Goal: Information Seeking & Learning: Learn about a topic

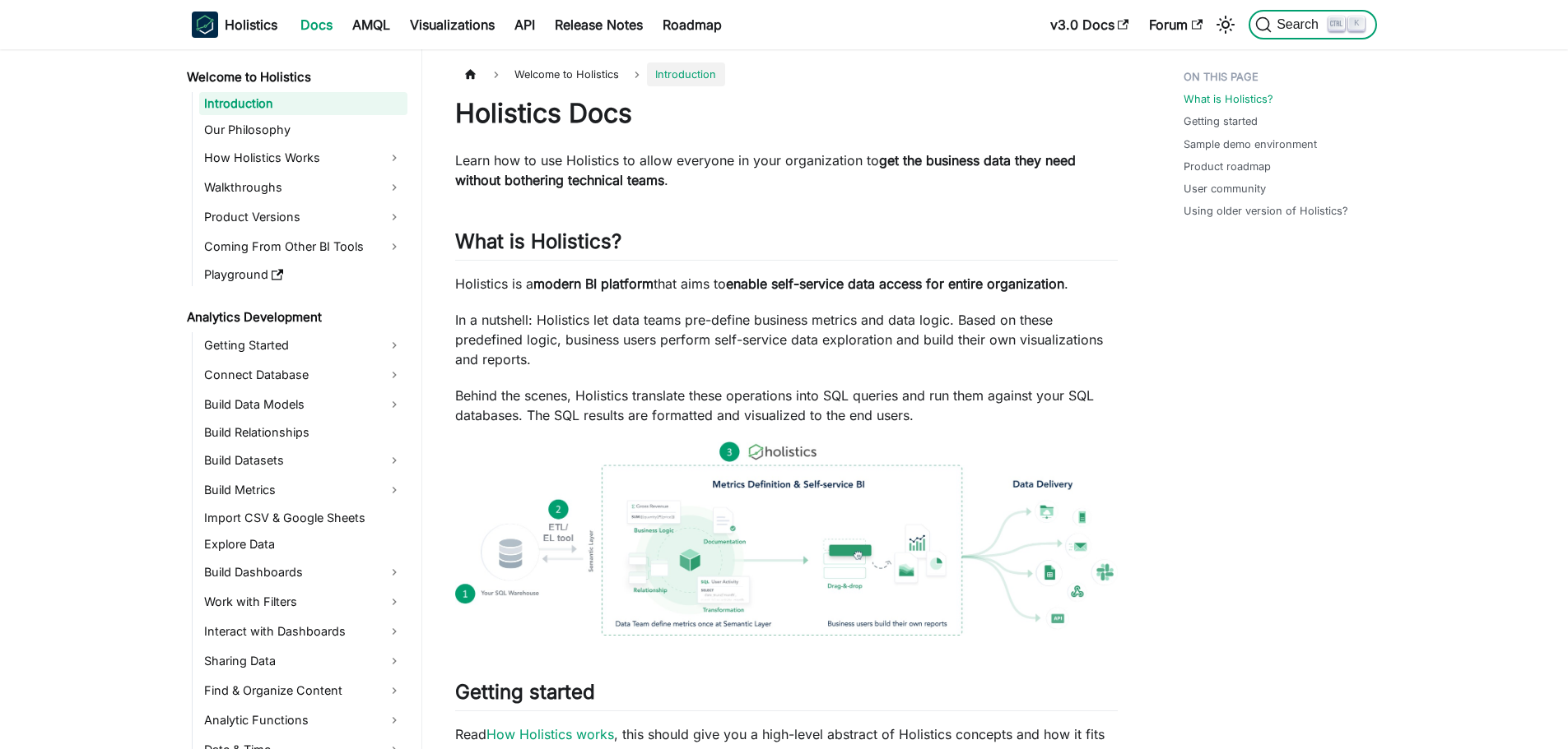
click at [1286, 25] on span "Search" at bounding box center [1300, 24] width 57 height 15
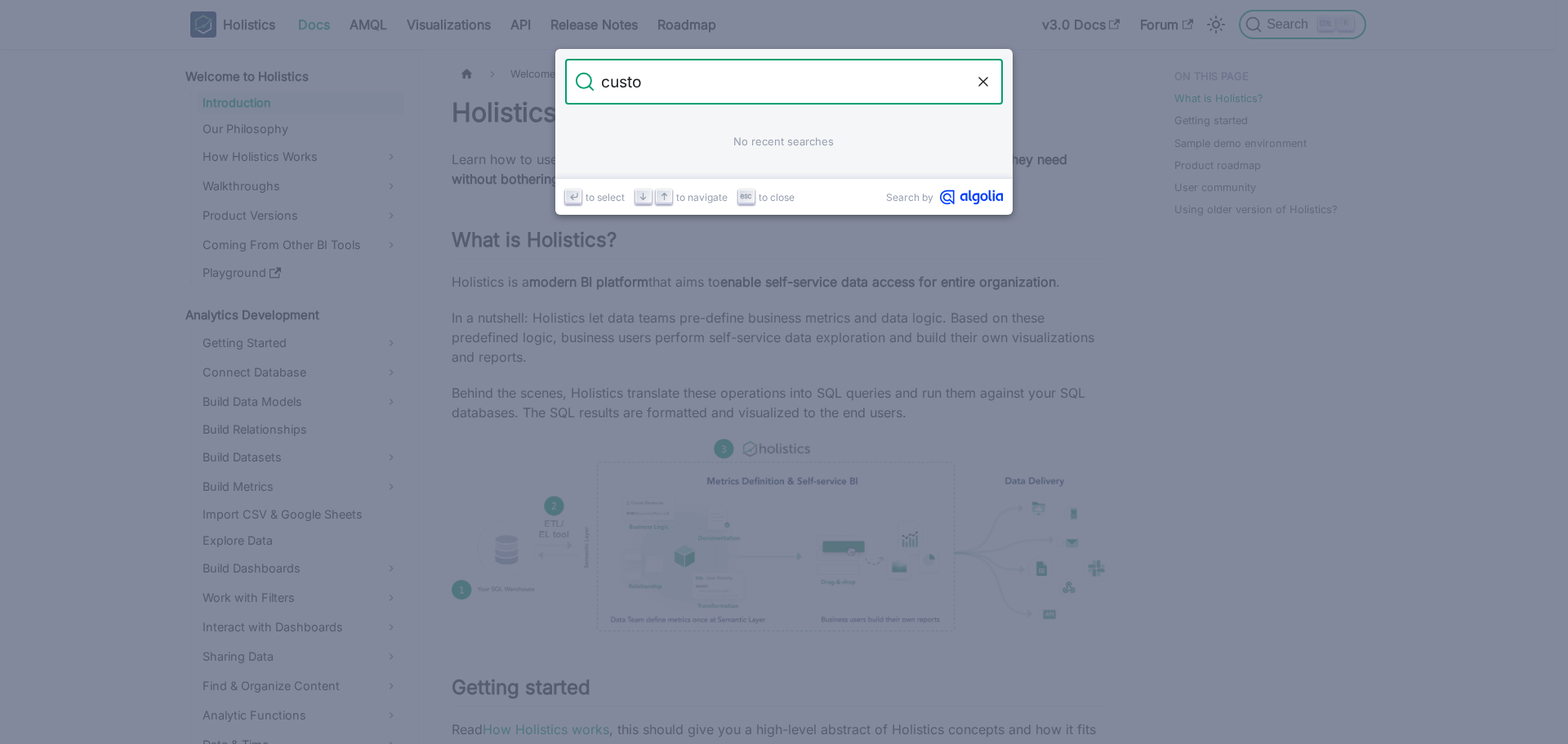
type input "custom"
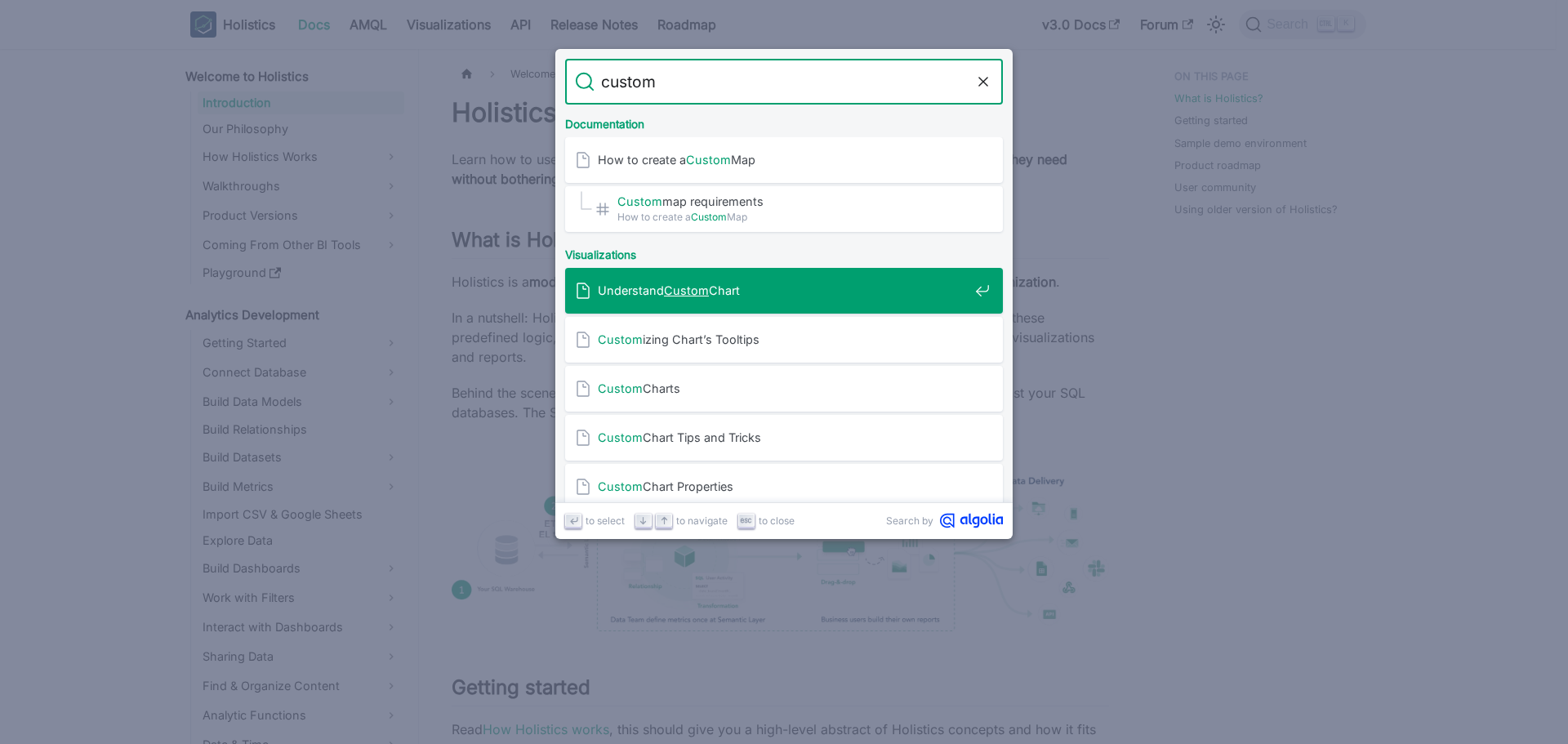
click at [763, 300] on div "Understand Custom Chart" at bounding box center [789, 291] width 428 height 46
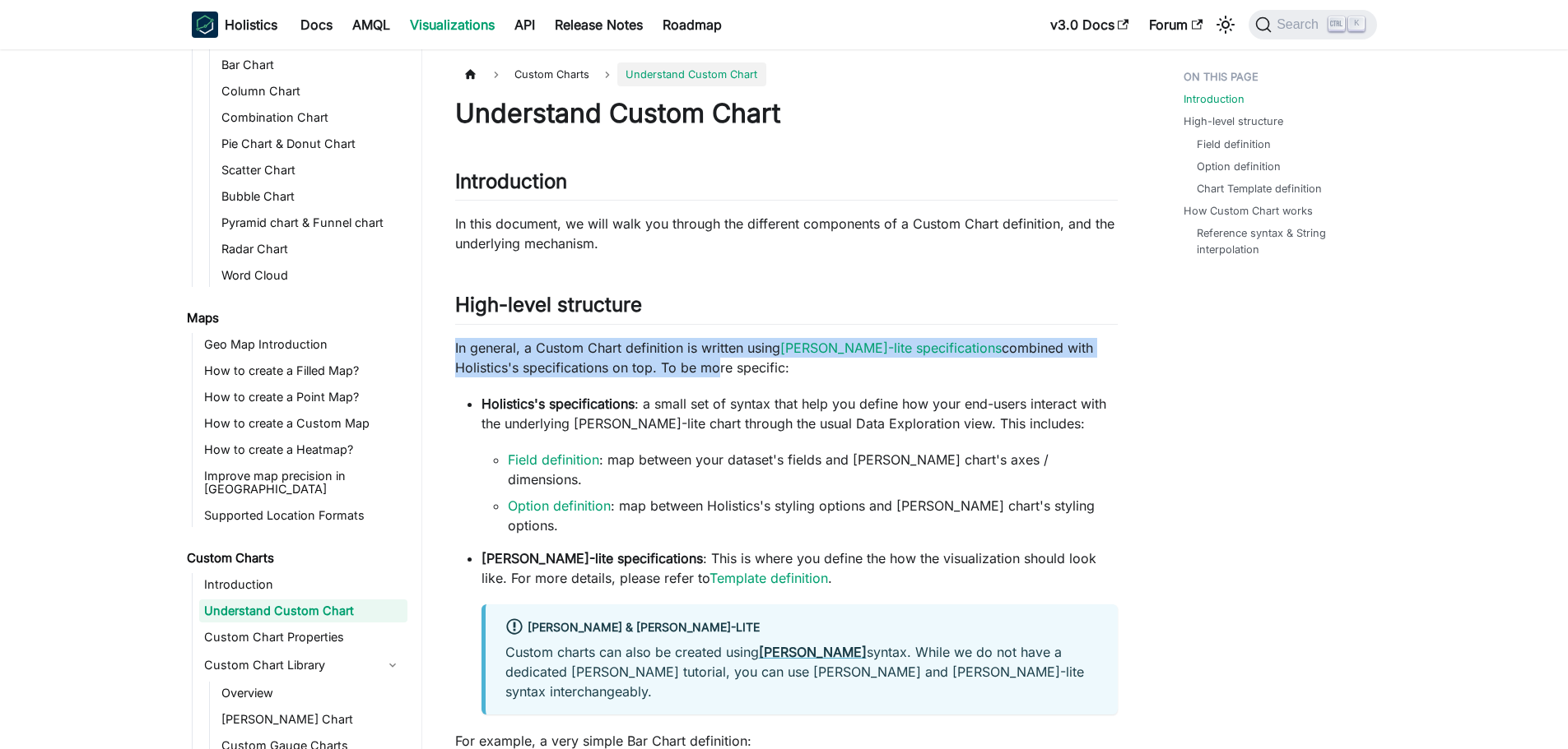
drag, startPoint x: 462, startPoint y: 348, endPoint x: 646, endPoint y: 361, distance: 184.5
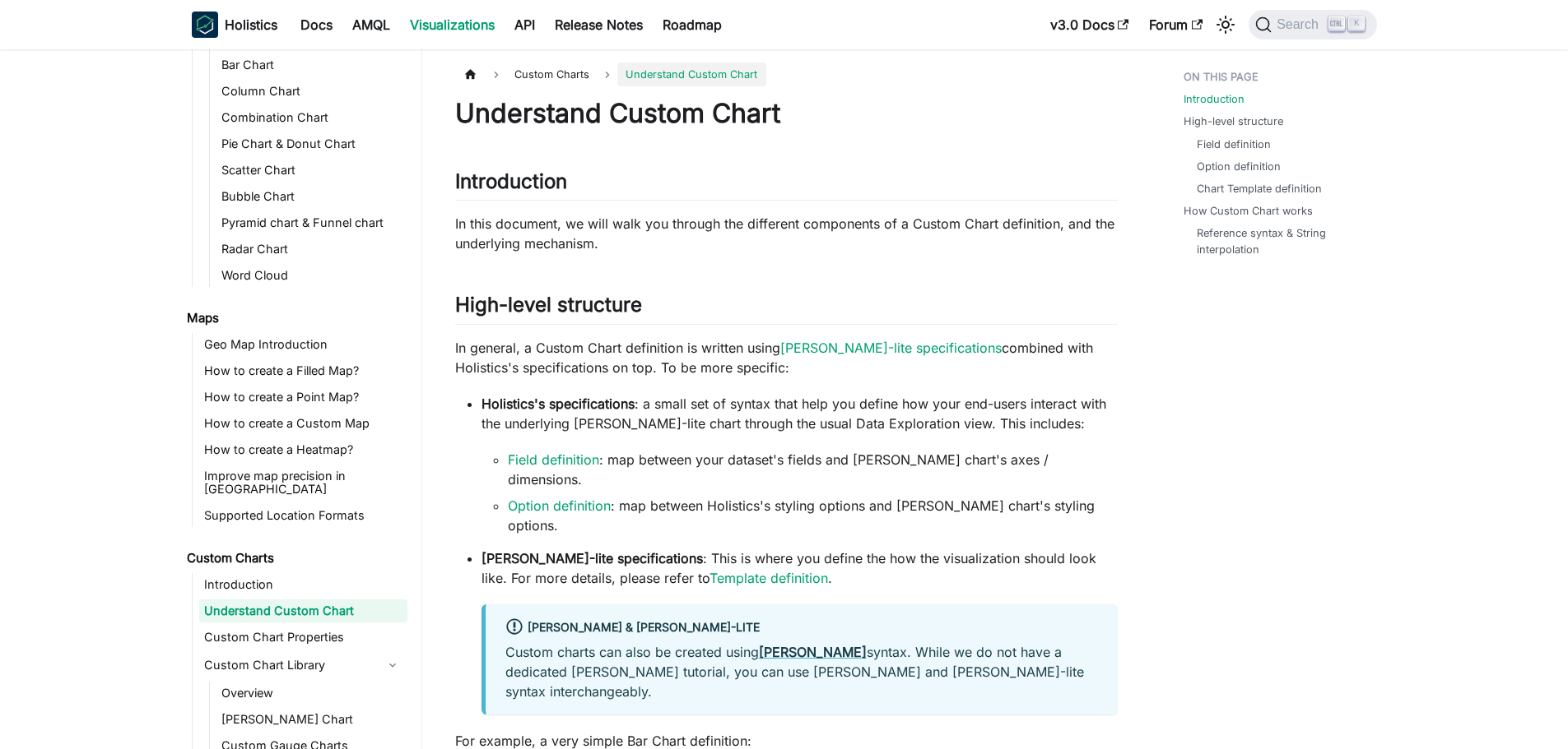
click at [651, 401] on p "Holistics's specifications : a small set of syntax that help you define how you…" at bounding box center [800, 413] width 636 height 39
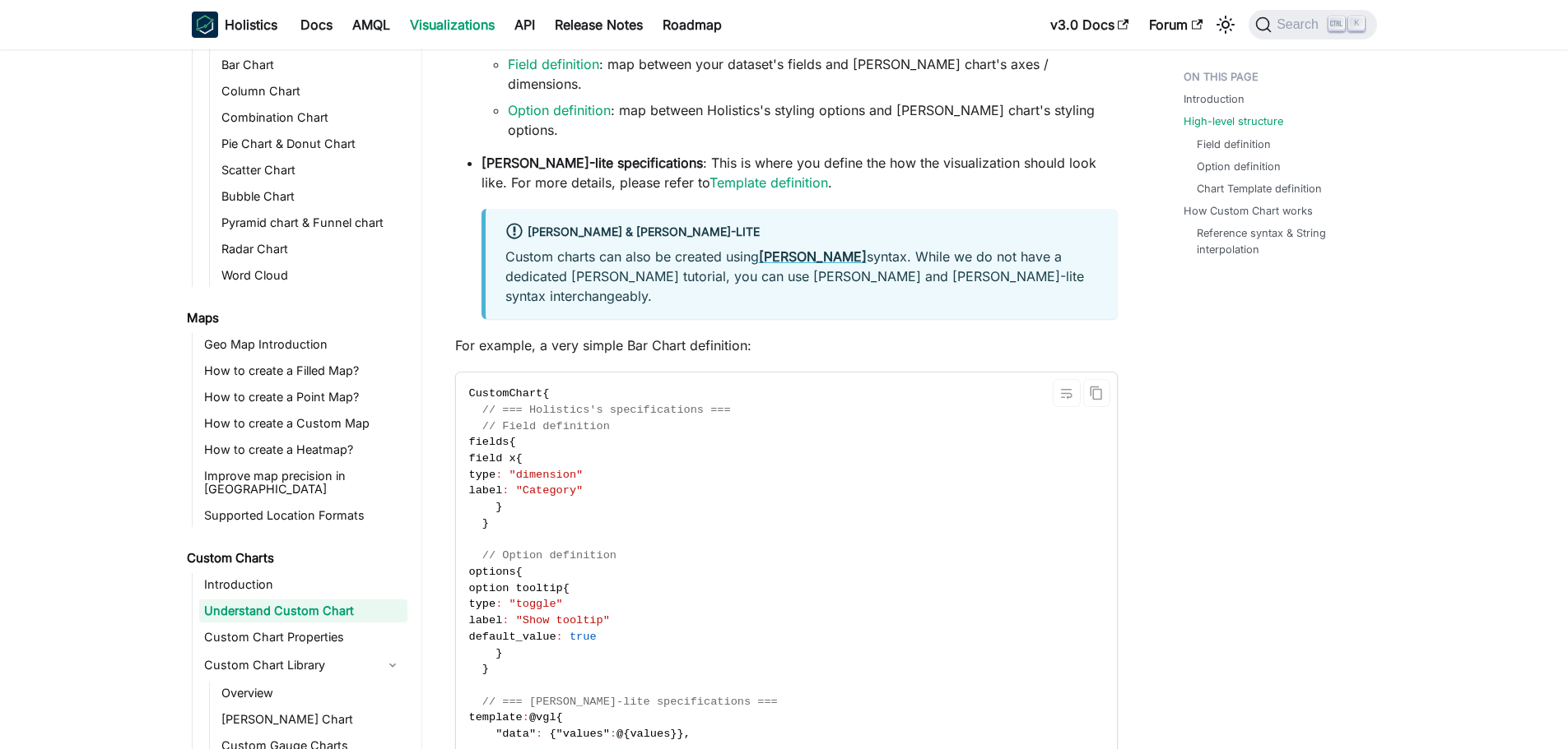
scroll to position [411, 0]
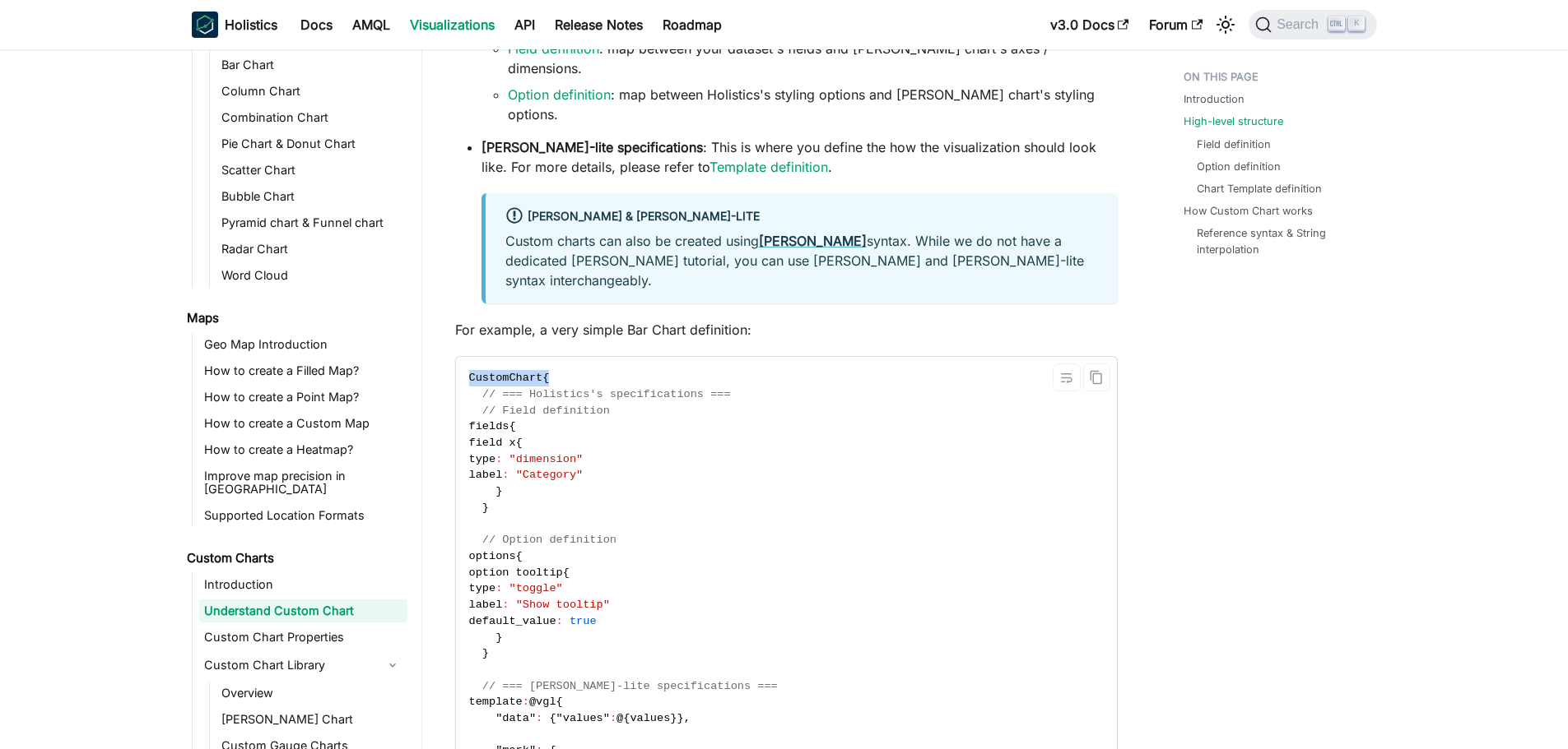
drag, startPoint x: 468, startPoint y: 314, endPoint x: 584, endPoint y: 322, distance: 116.3
click at [584, 357] on code "CustomChart { // === Holistics's specifications === // Field definition fields …" at bounding box center [821, 646] width 732 height 578
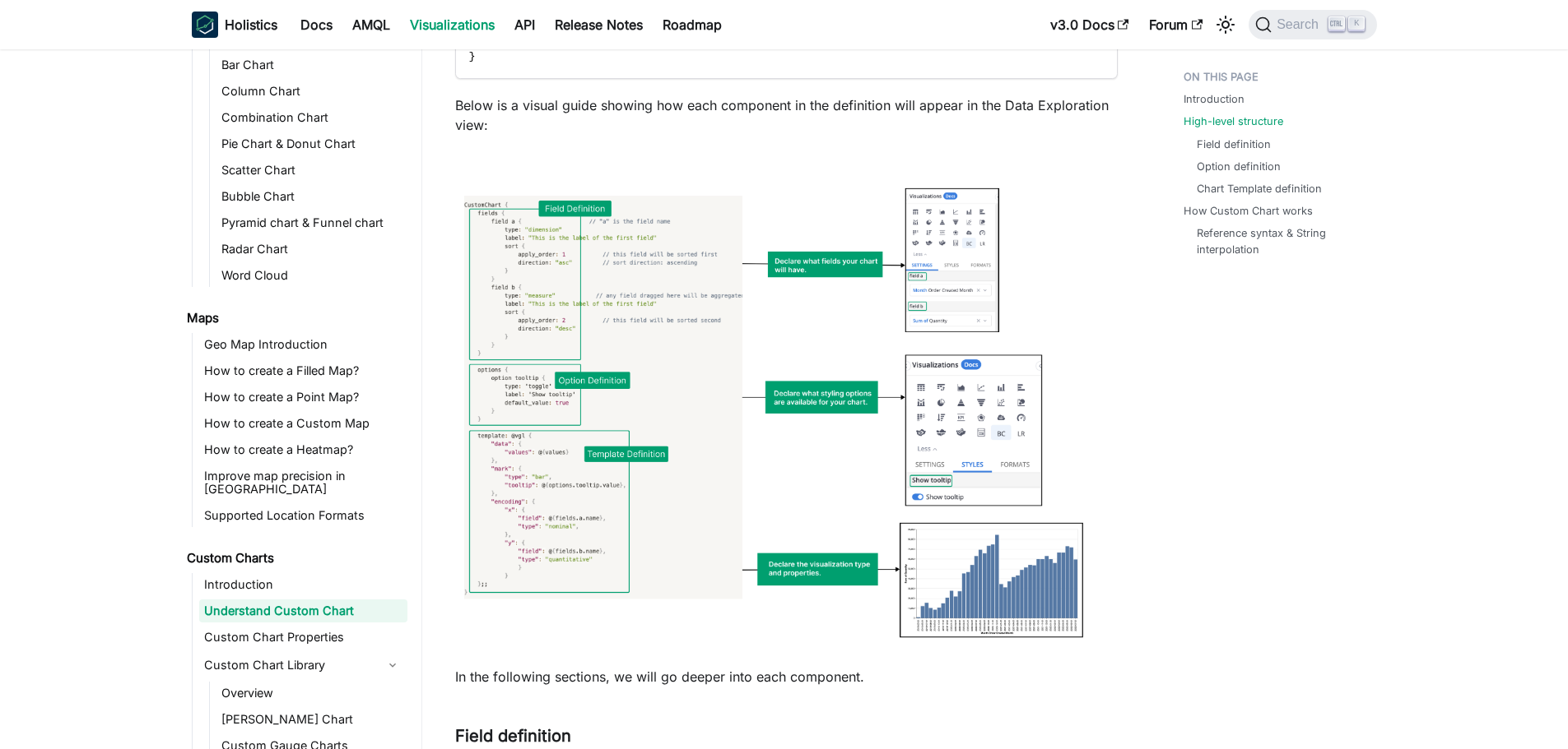
scroll to position [1316, 0]
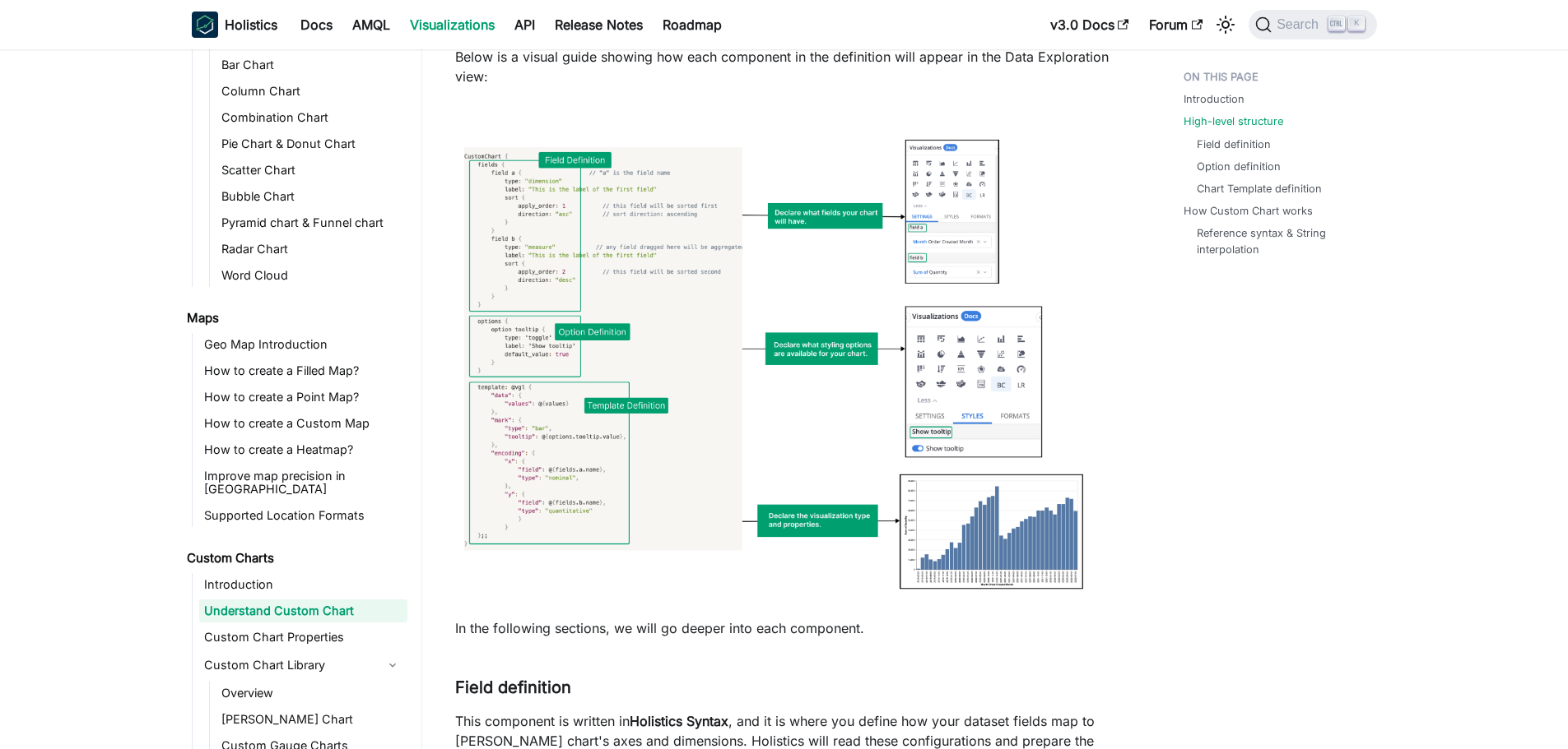
click at [1025, 489] on img at bounding box center [786, 358] width 662 height 511
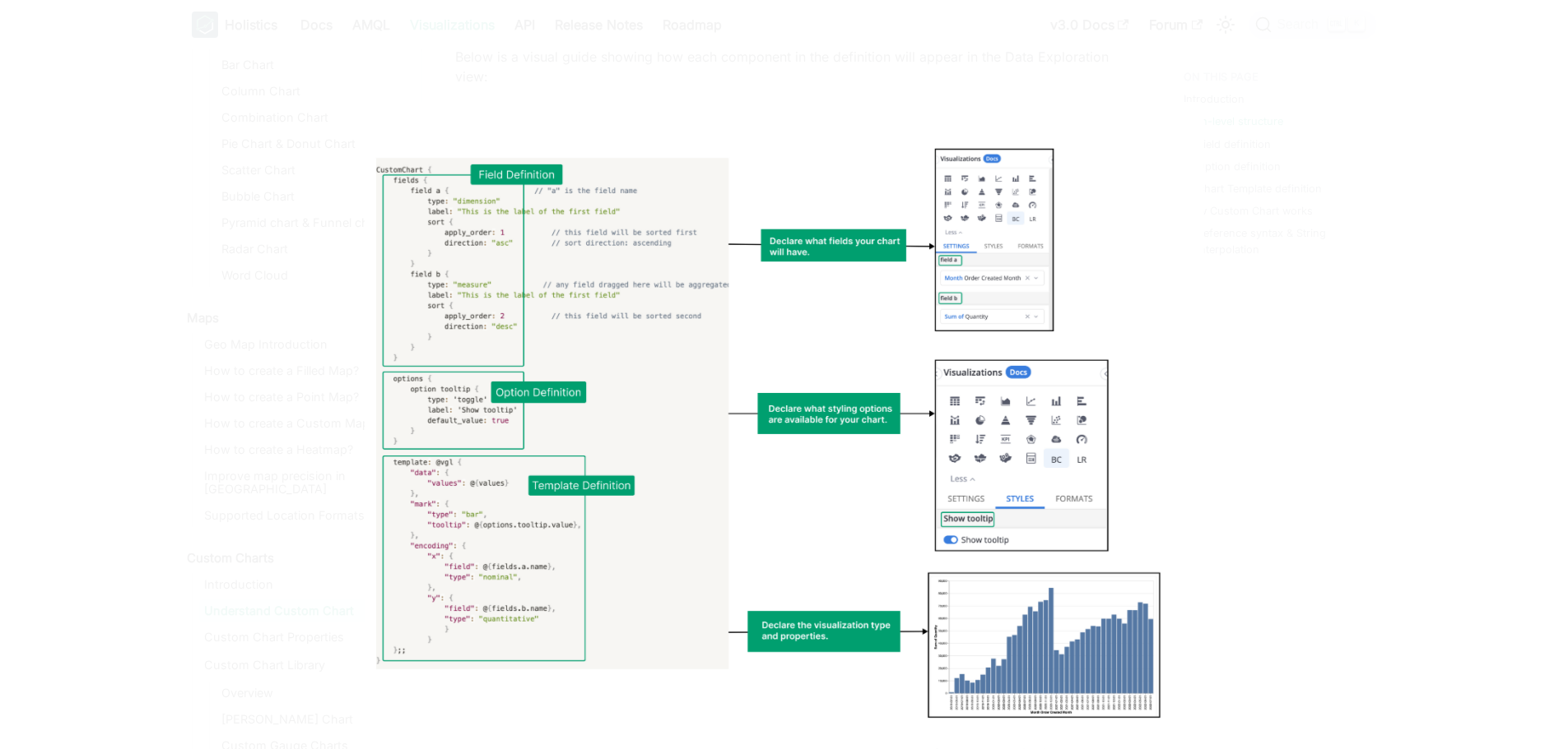
click at [1036, 510] on img at bounding box center [784, 426] width 839 height 648
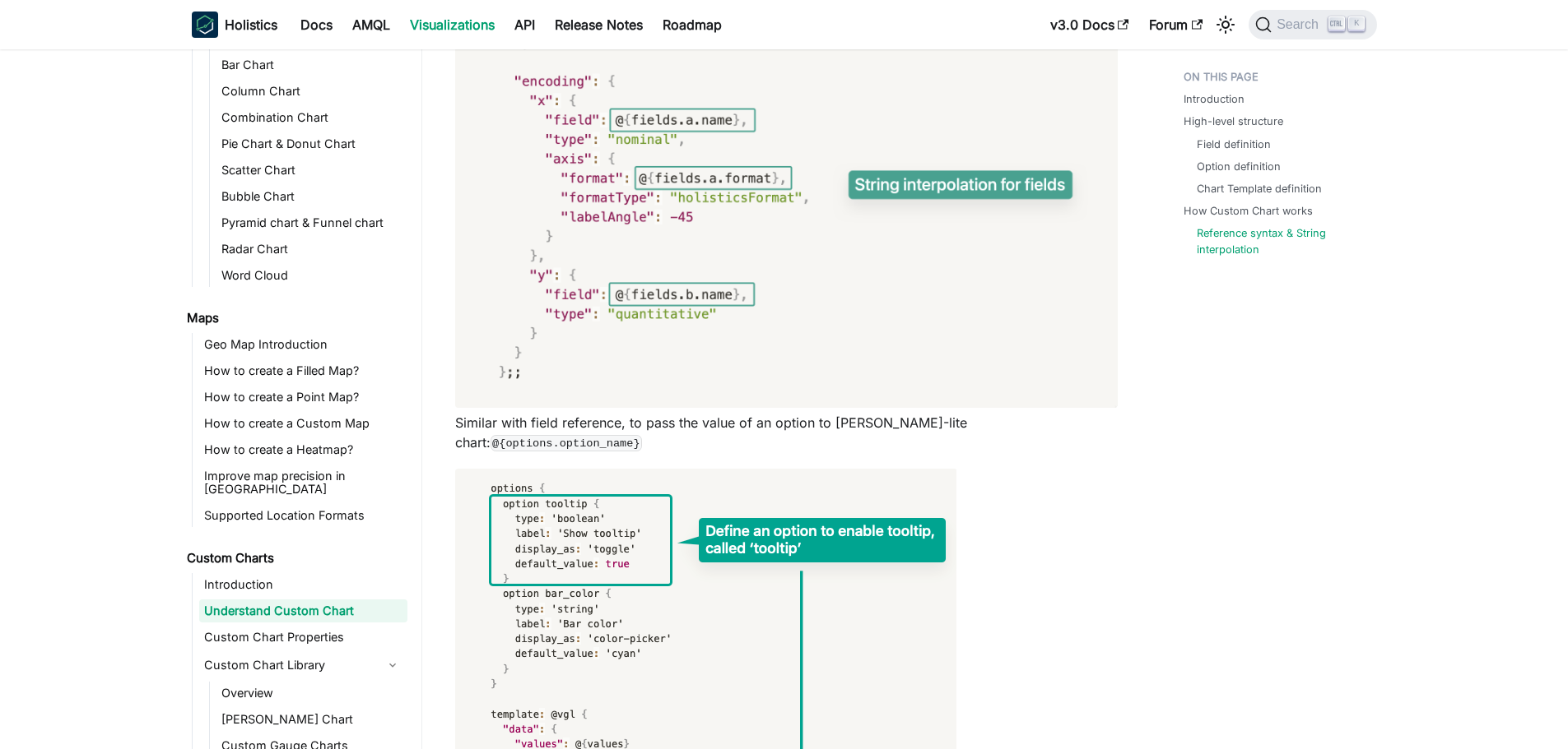
scroll to position [7321, 0]
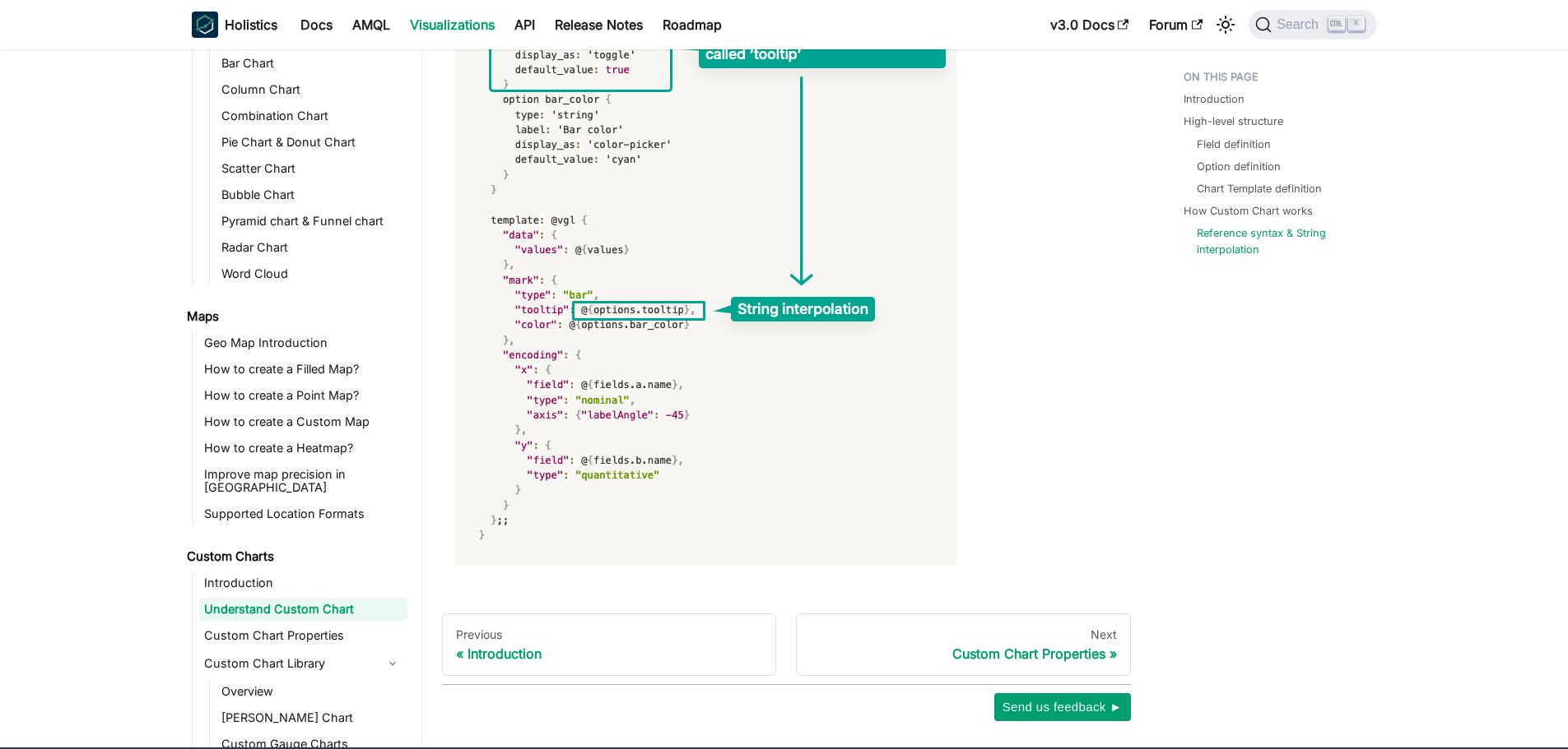
click at [293, 650] on link "Custom Chart Library" at bounding box center [288, 664] width 179 height 27
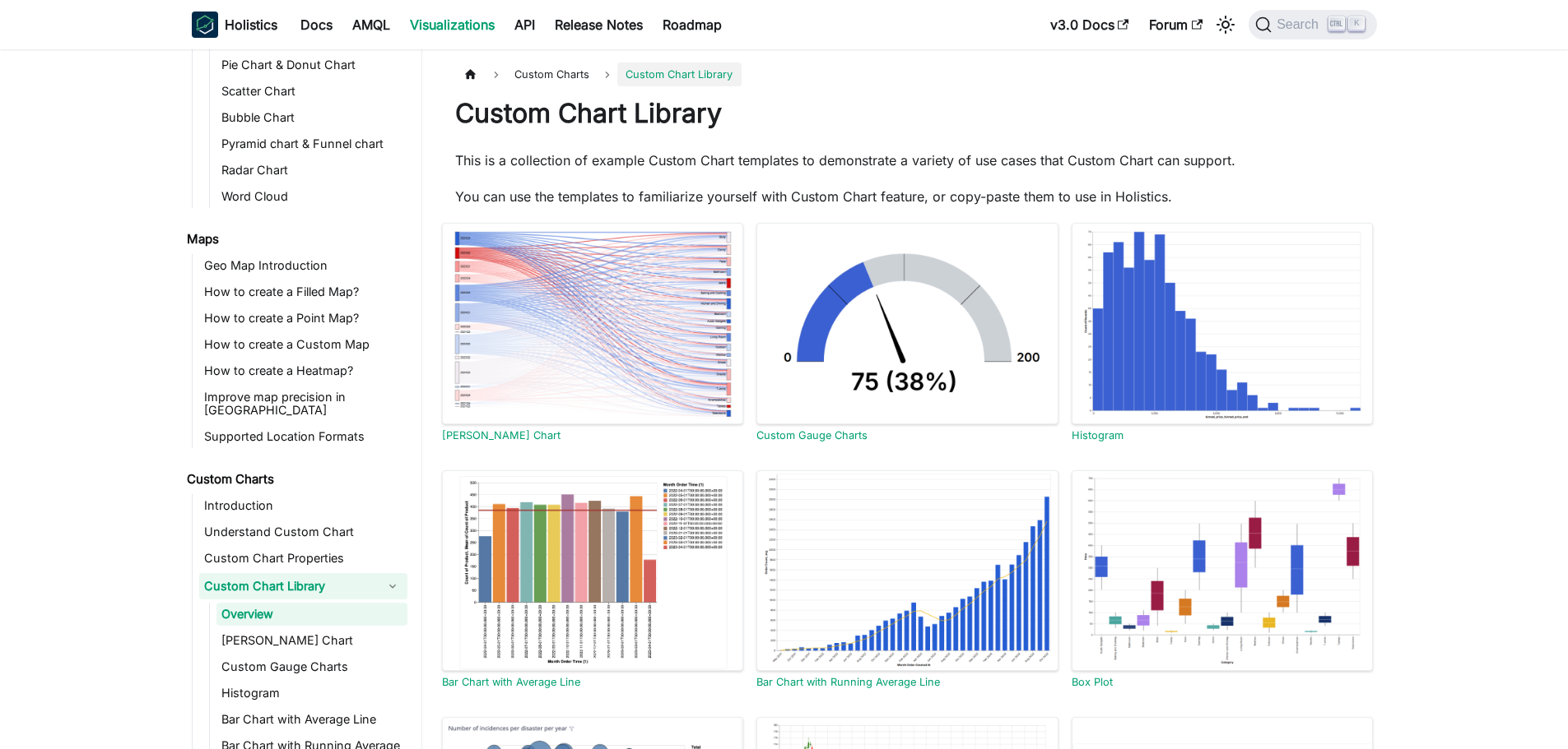
scroll to position [515, 0]
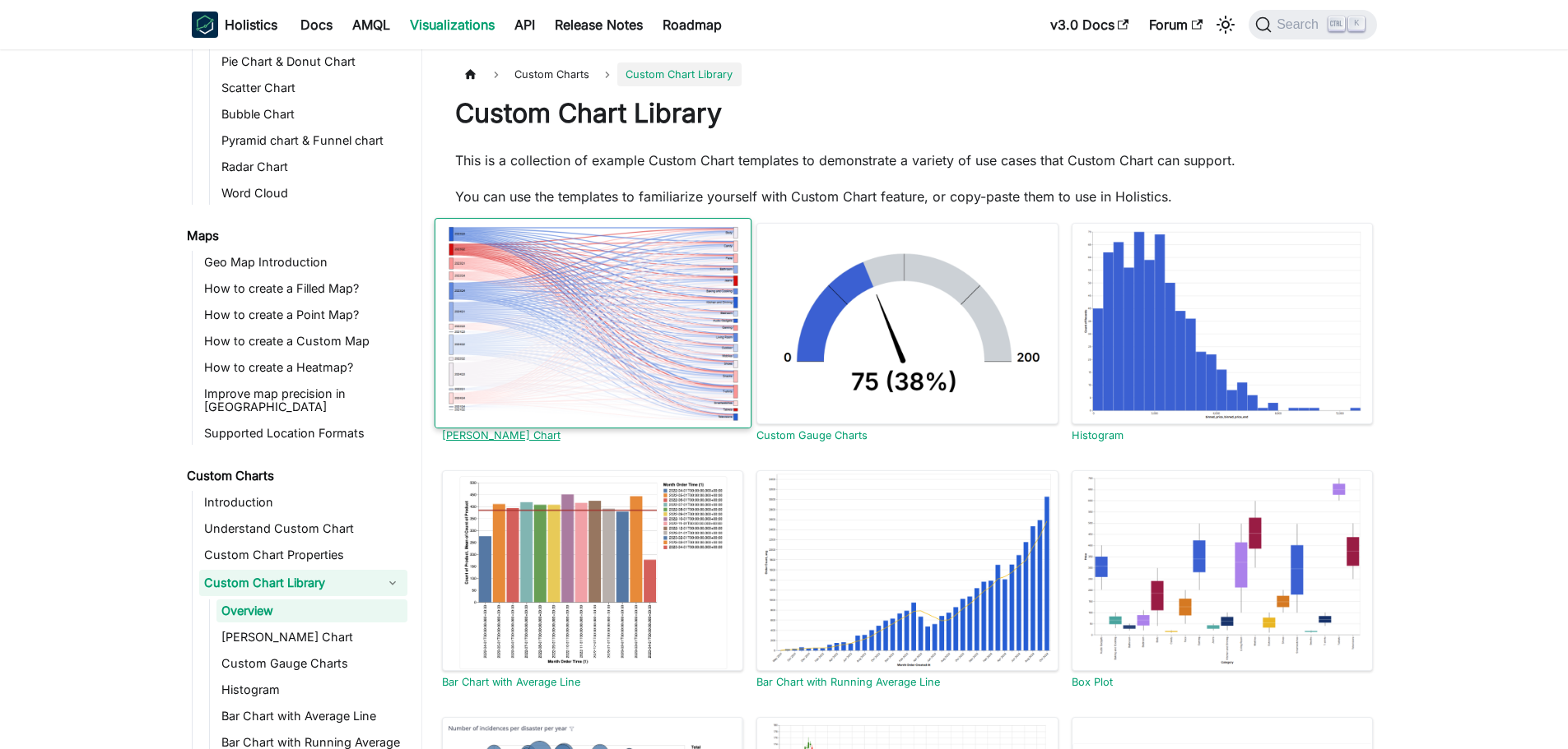
click at [670, 394] on div at bounding box center [592, 323] width 316 height 211
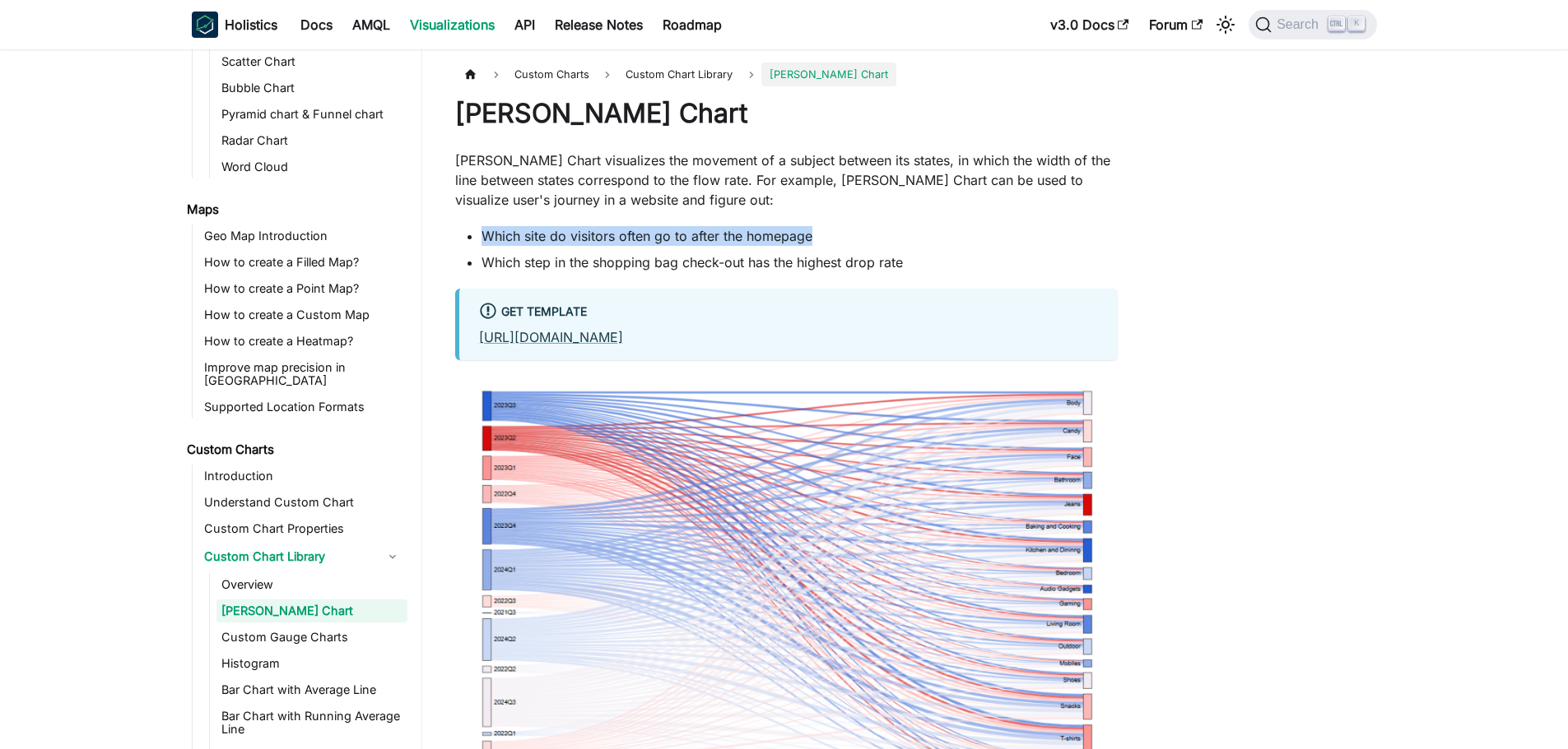
drag, startPoint x: 476, startPoint y: 234, endPoint x: 832, endPoint y: 227, distance: 356.1
click at [832, 227] on ul "Which site do visitors often go to after the homepage Which step in the shoppin…" at bounding box center [786, 250] width 662 height 46
click at [236, 627] on link "Custom Gauge Charts" at bounding box center [311, 637] width 191 height 23
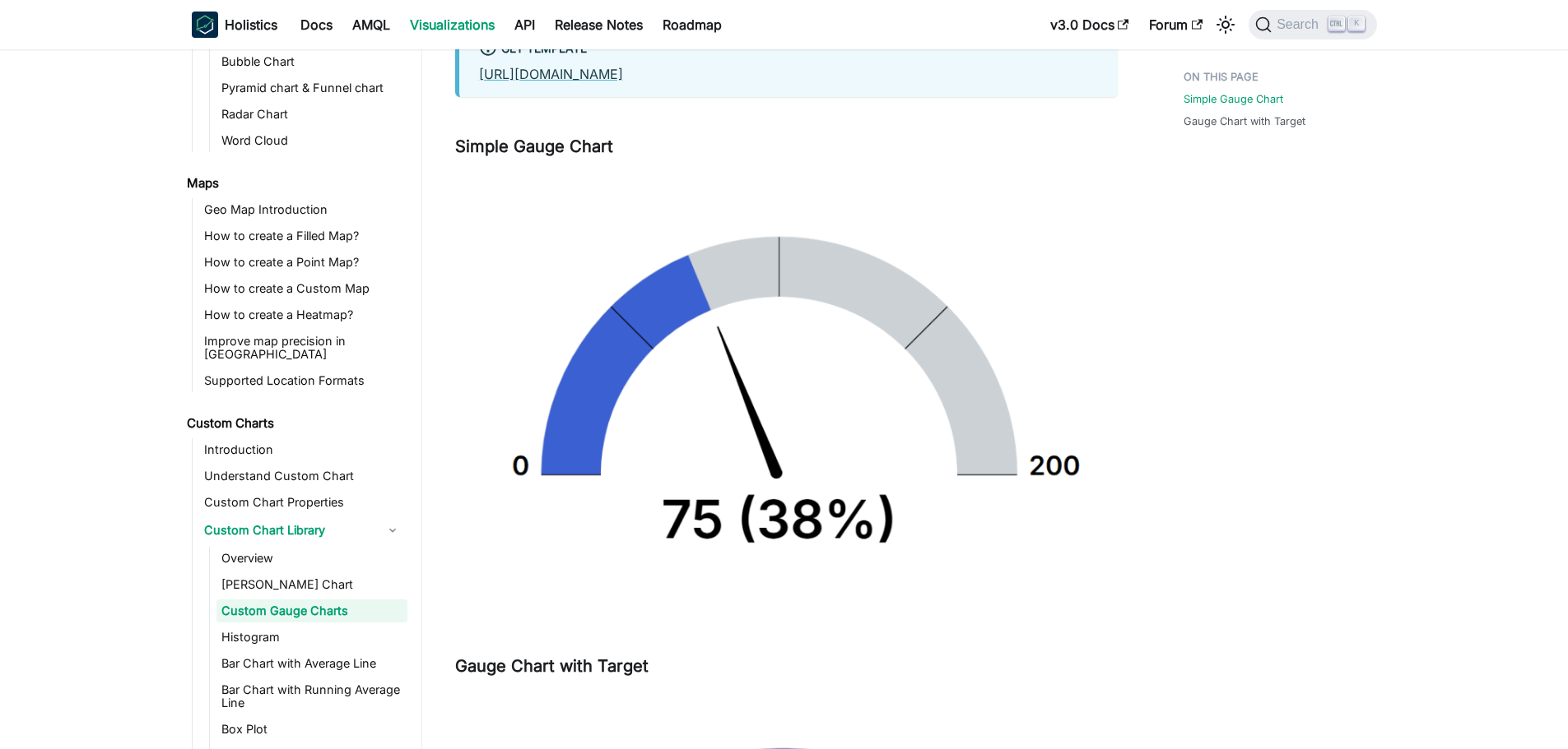
scroll to position [493, 0]
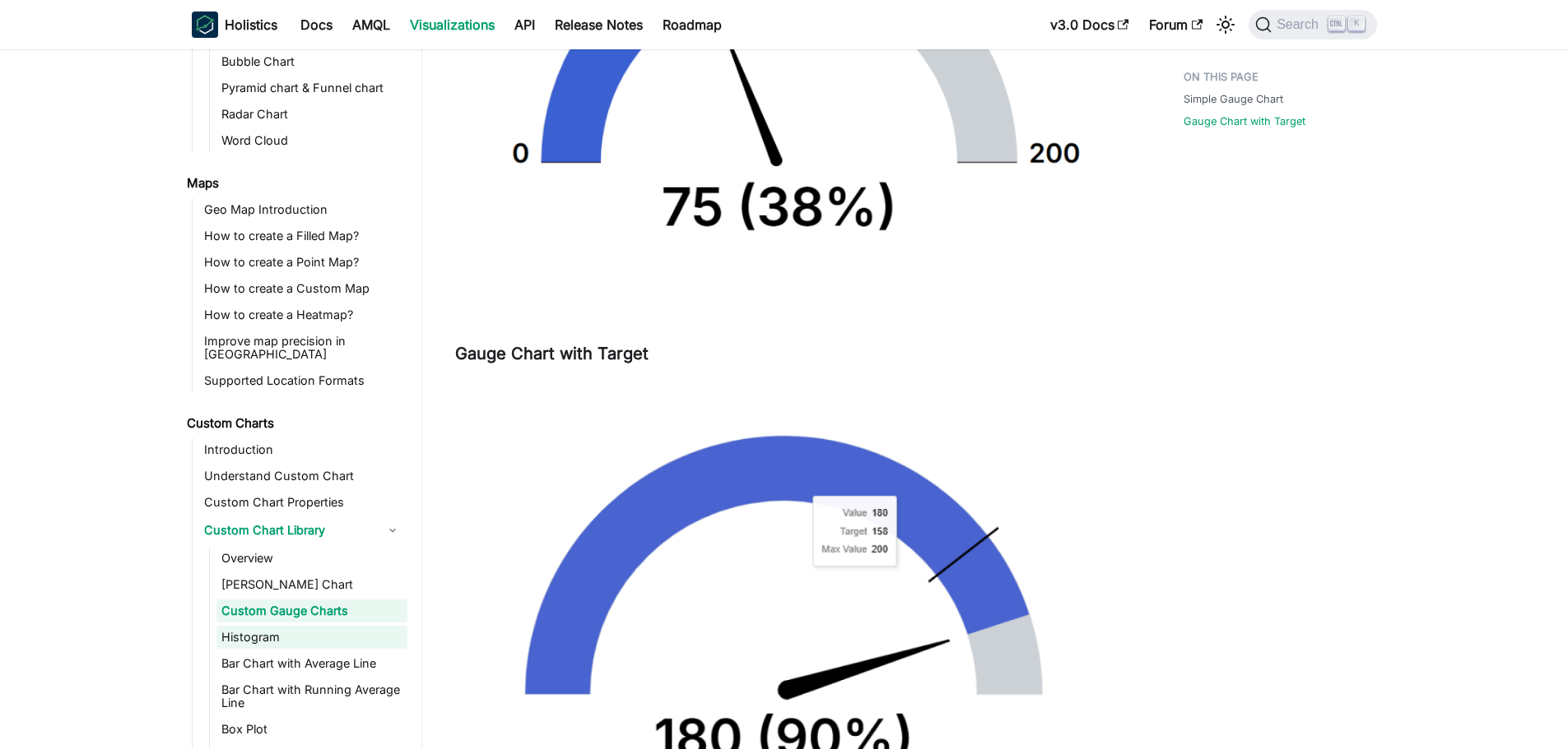
click at [268, 625] on link "Histogram" at bounding box center [311, 637] width 191 height 23
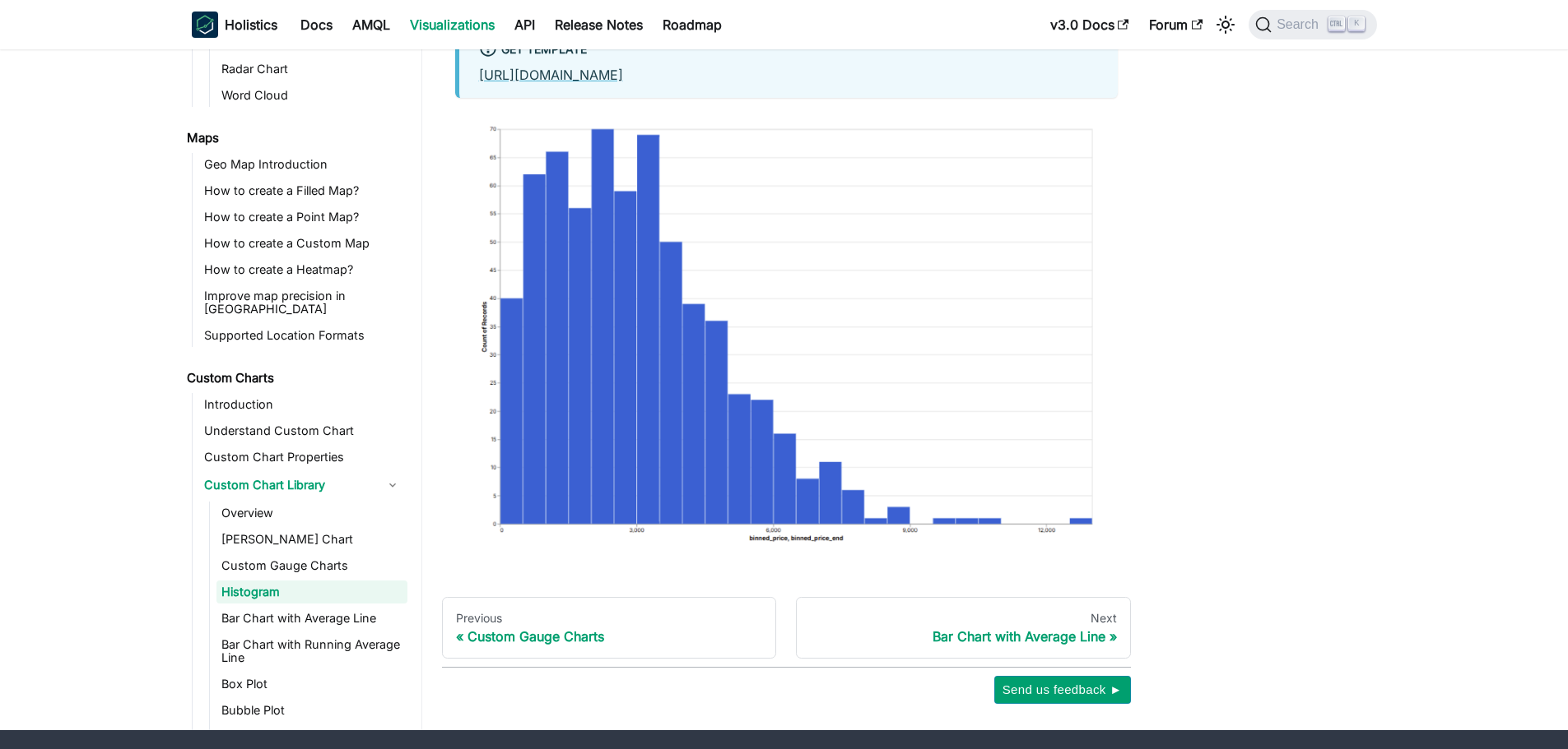
scroll to position [253, 0]
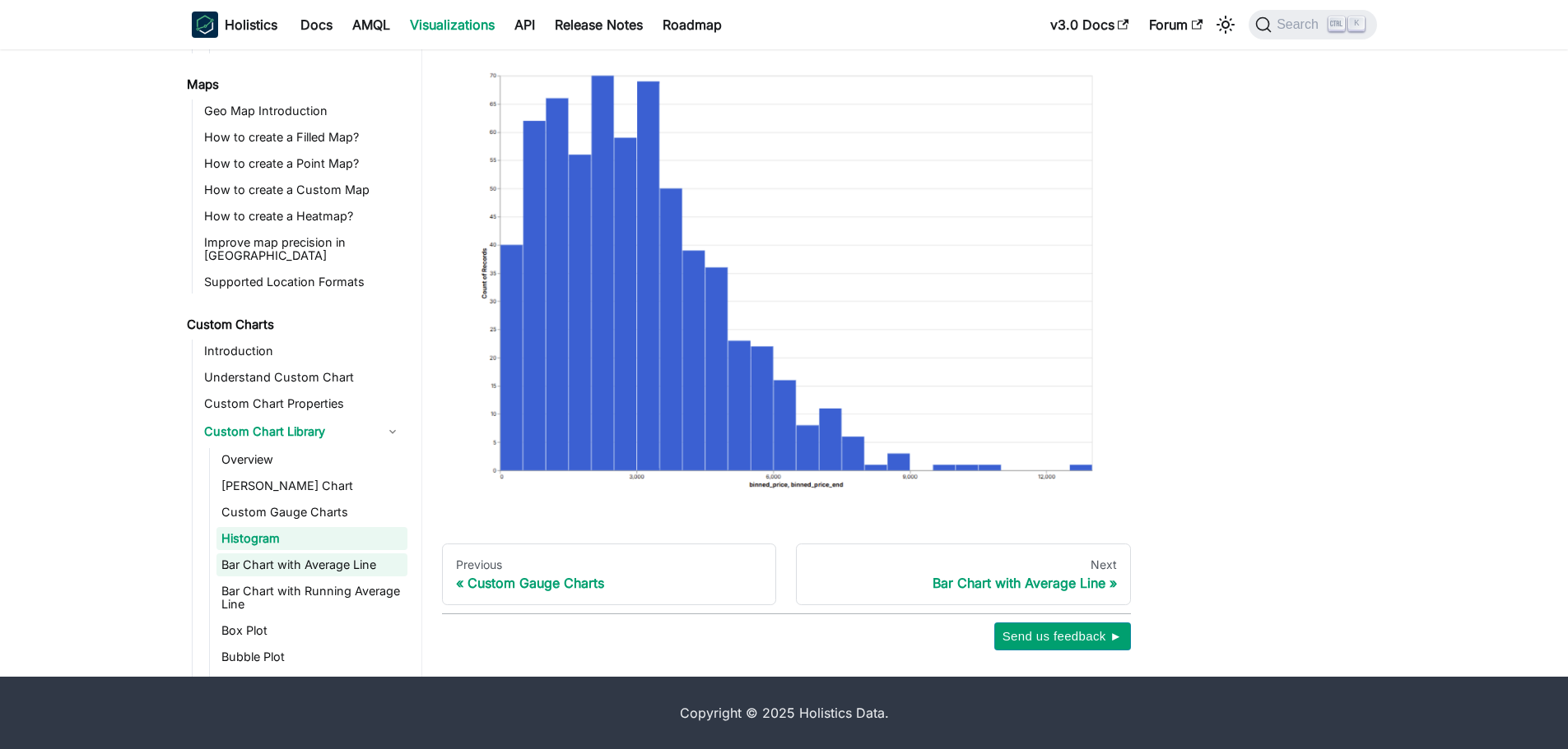
click at [261, 562] on link "Bar Chart with Average Line" at bounding box center [311, 565] width 191 height 23
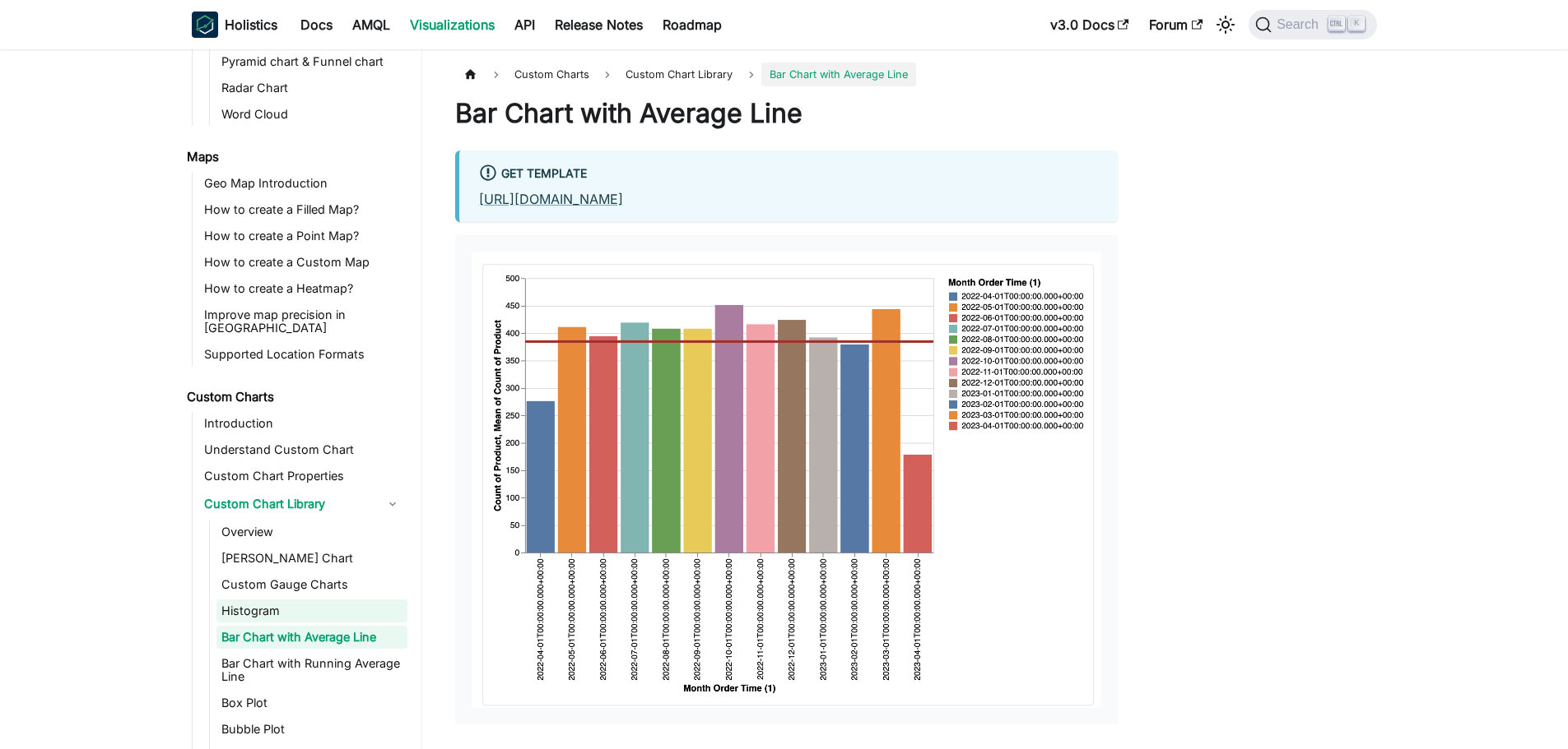
scroll to position [621, 0]
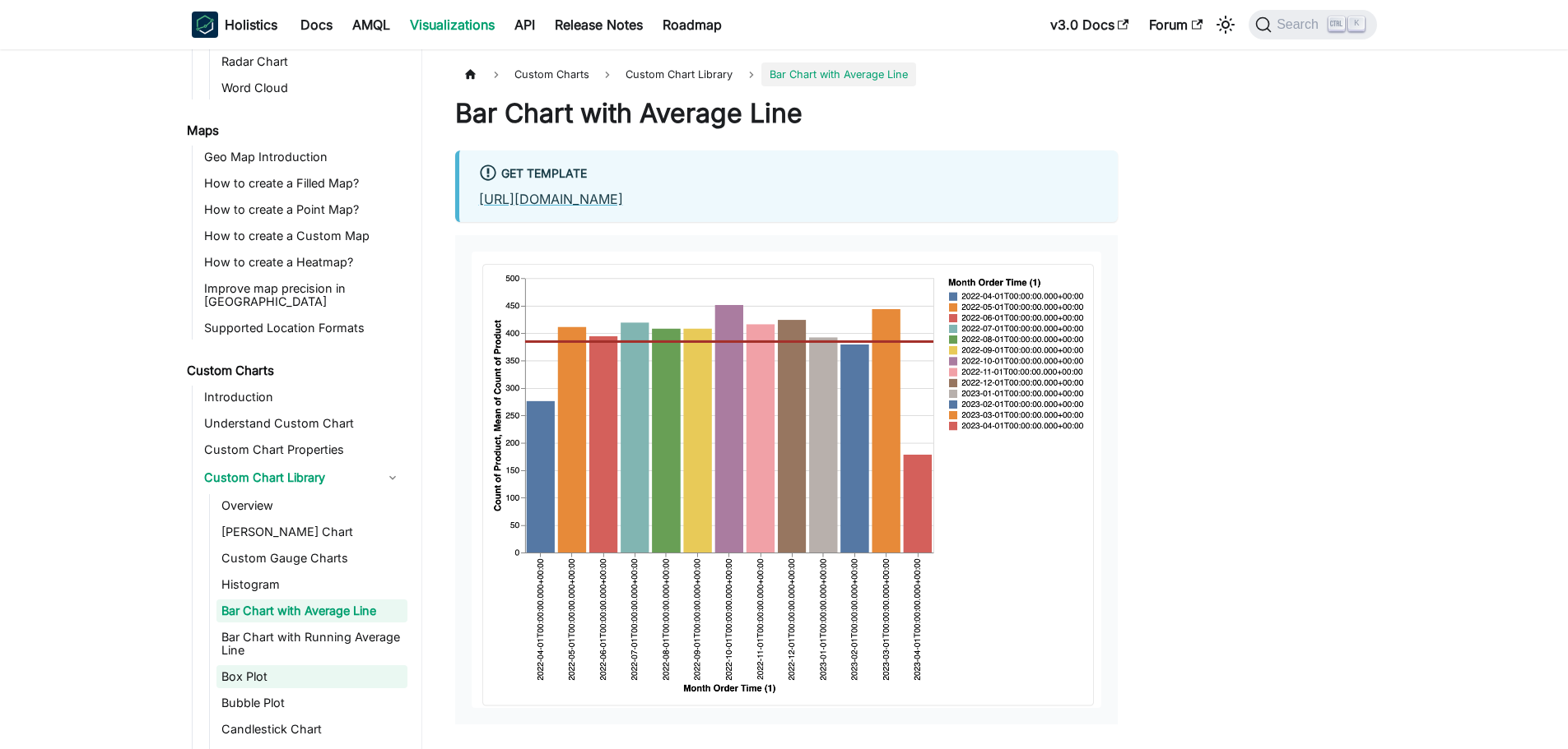
click at [251, 670] on link "Box Plot" at bounding box center [311, 677] width 191 height 23
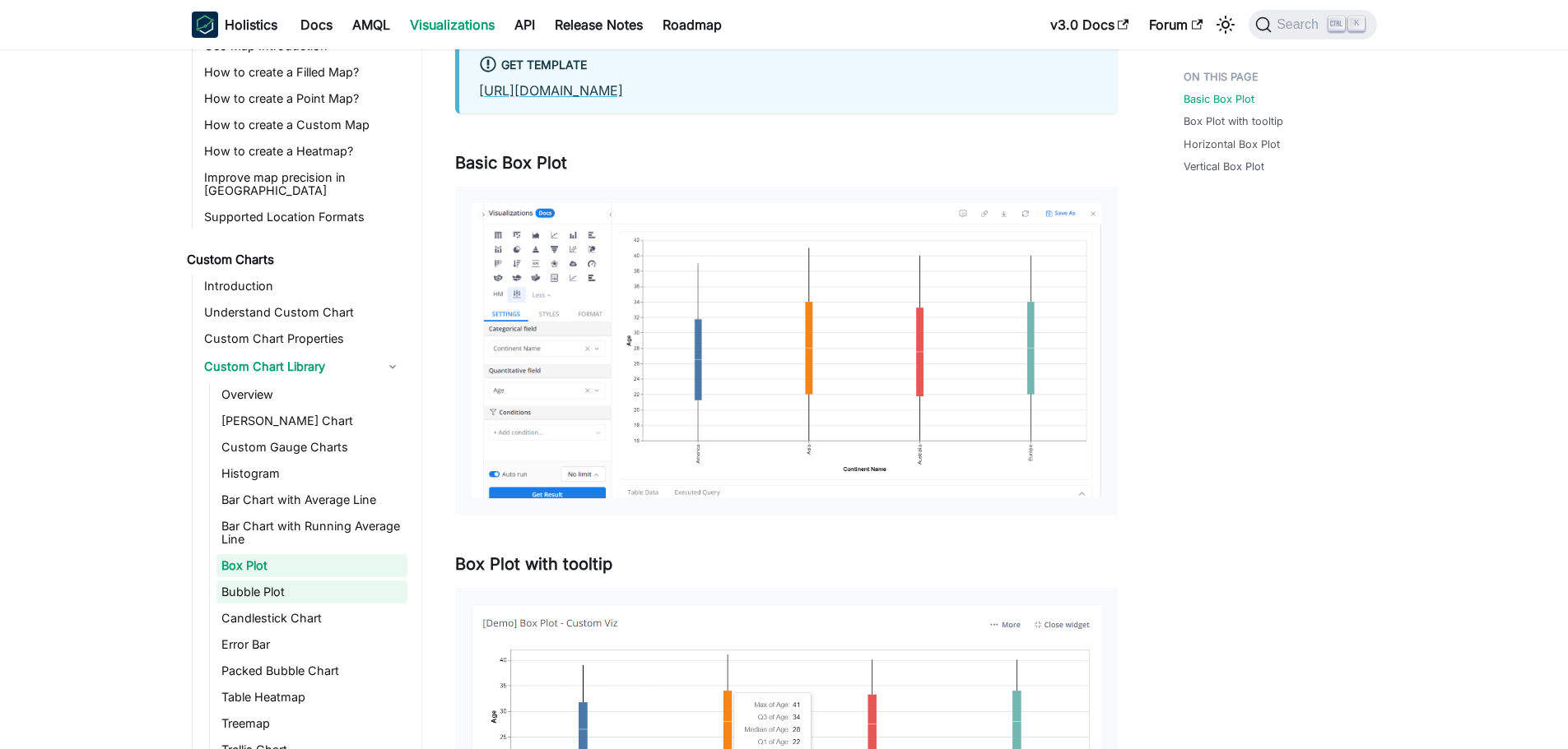
scroll to position [769, 0]
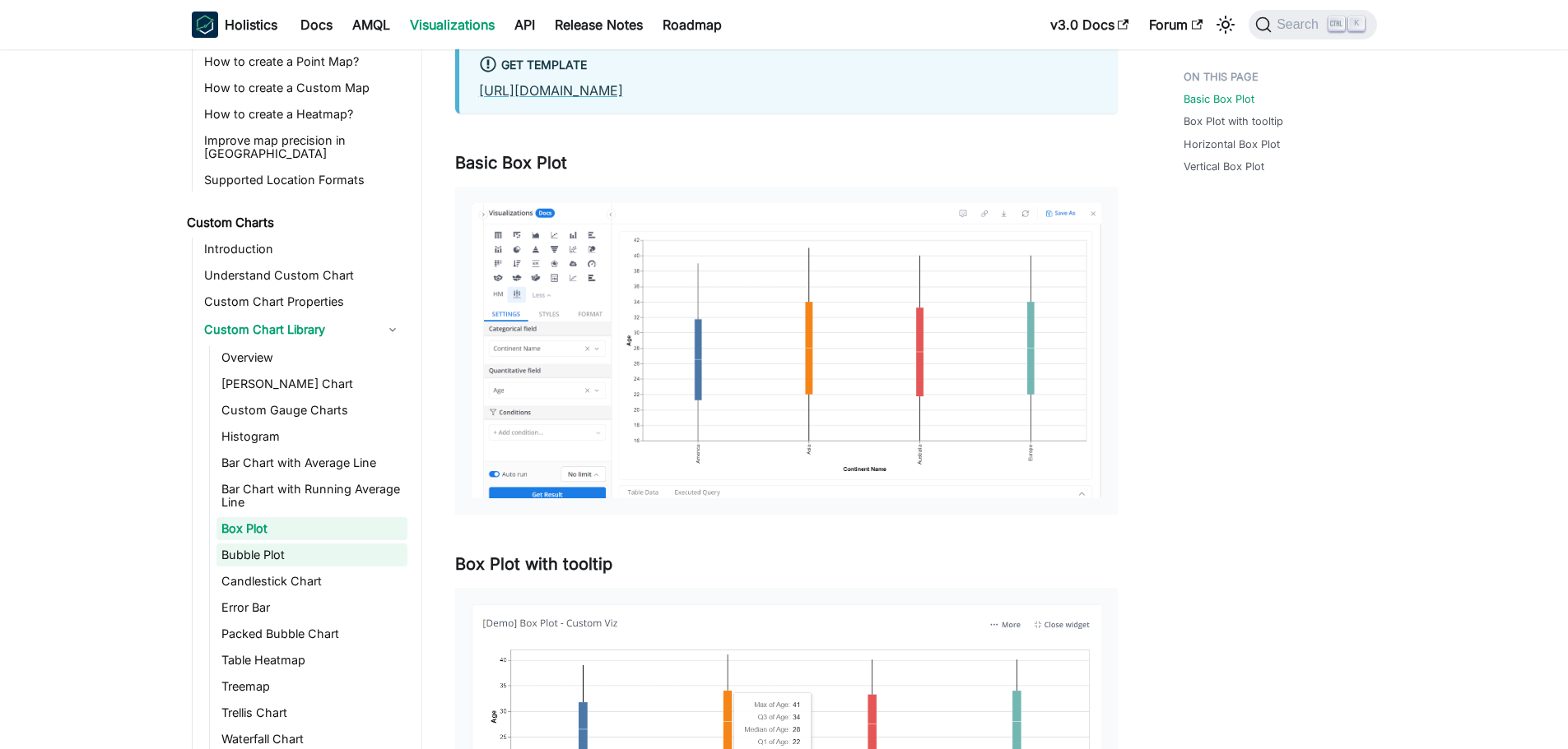
click at [245, 544] on link "Bubble Plot" at bounding box center [311, 555] width 191 height 23
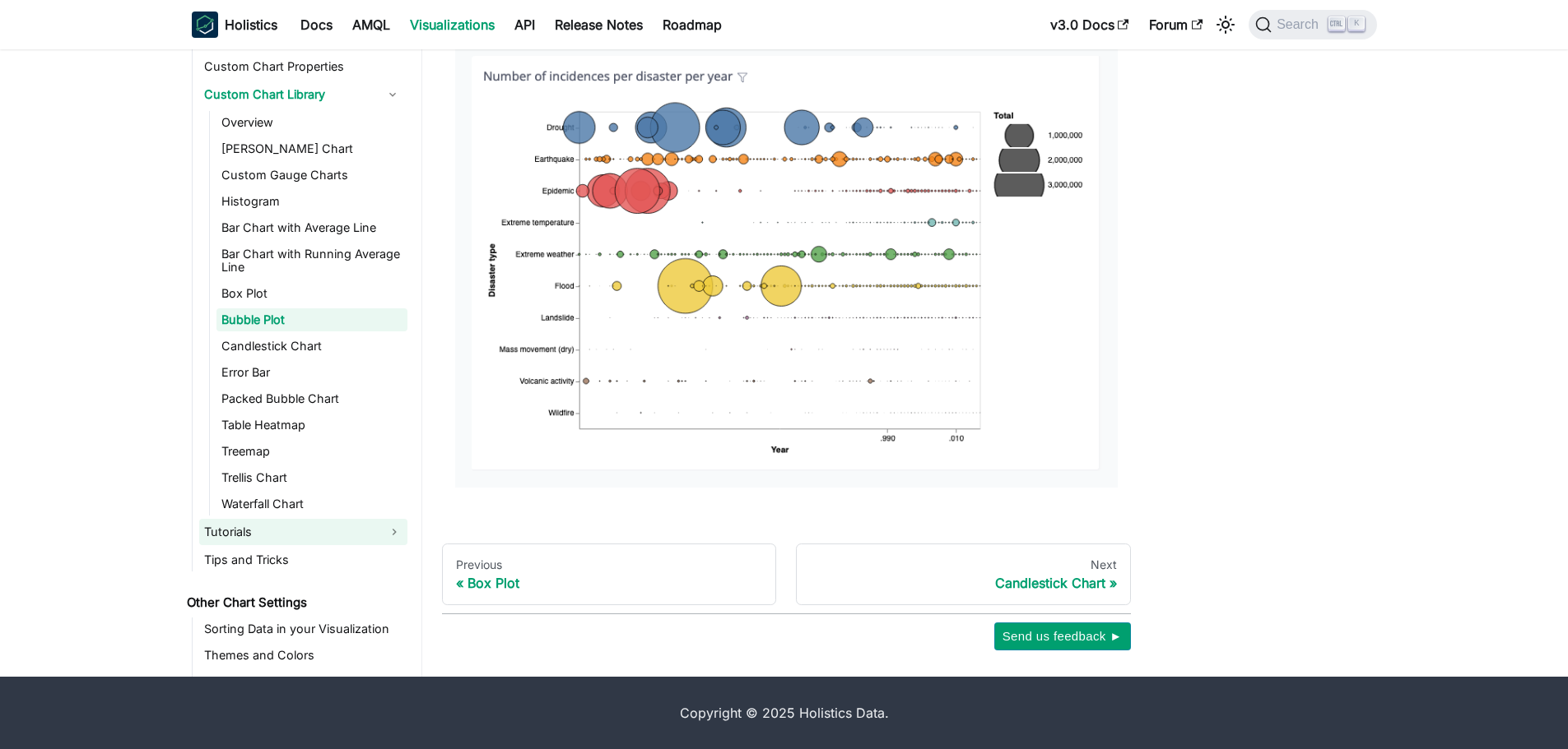
scroll to position [934, 0]
